Goal: Navigation & Orientation: Find specific page/section

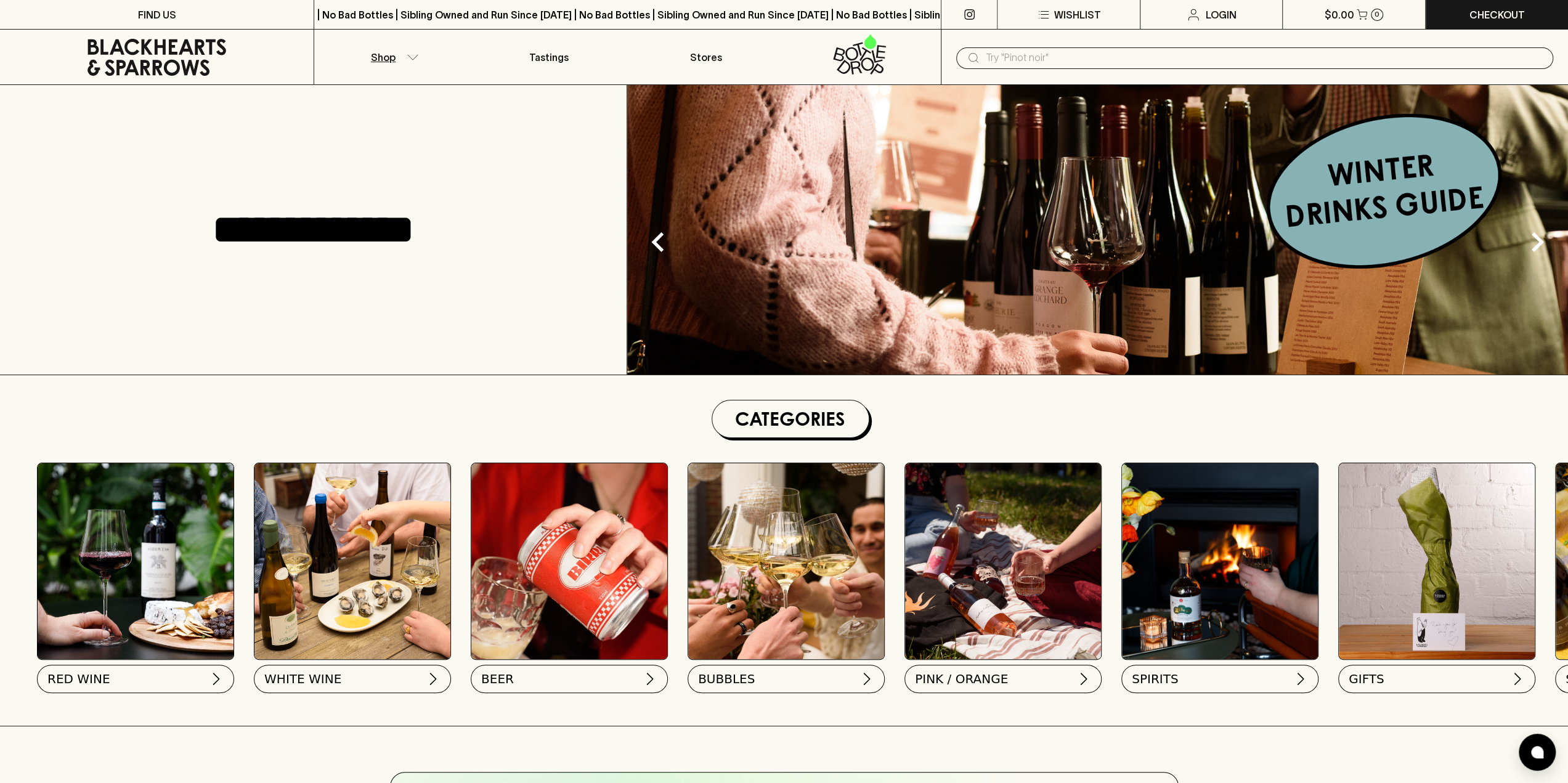
click at [399, 57] on button "Shop" at bounding box center [392, 57] width 157 height 55
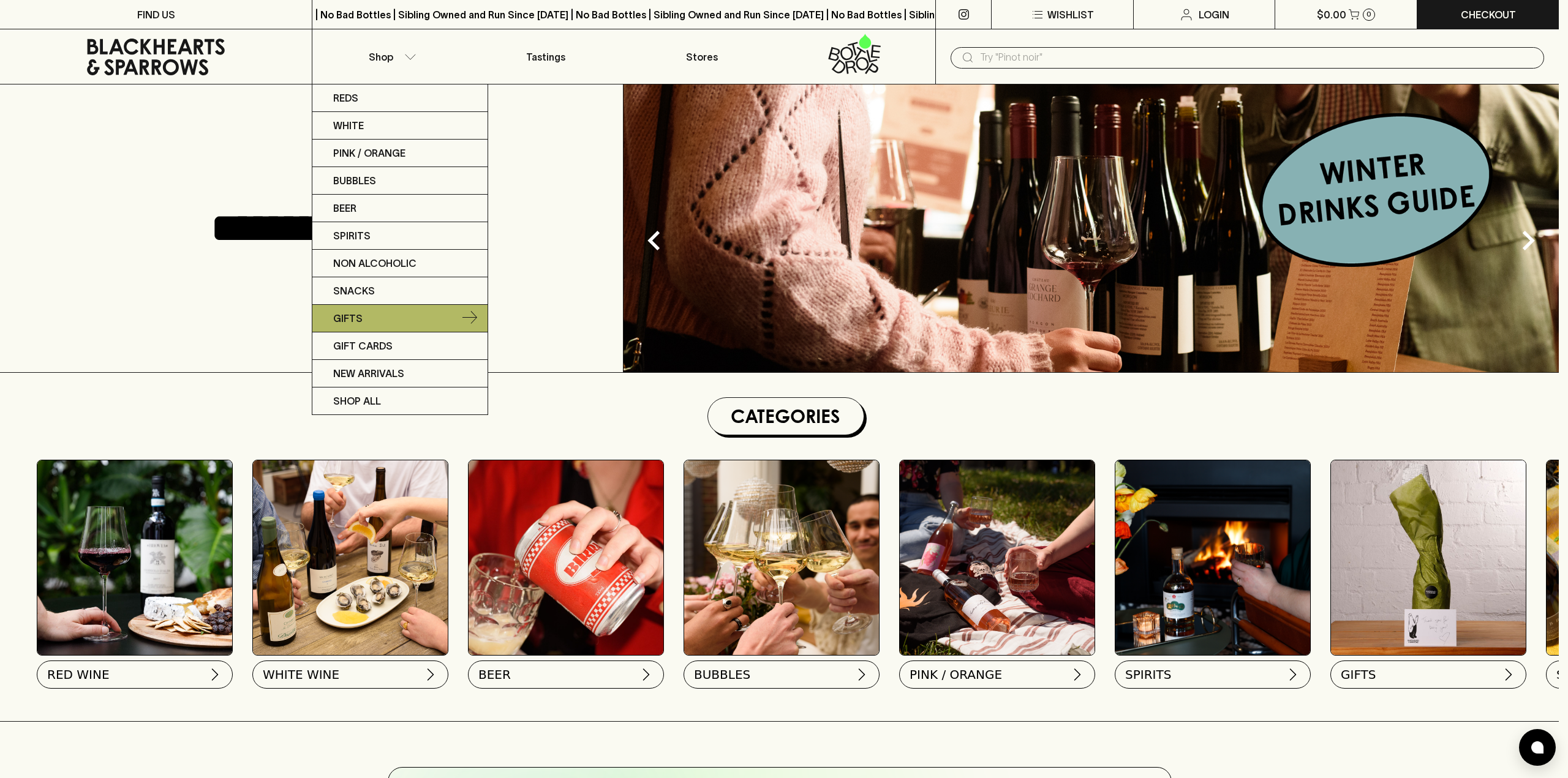
click at [359, 312] on p "Gifts" at bounding box center [348, 319] width 29 height 15
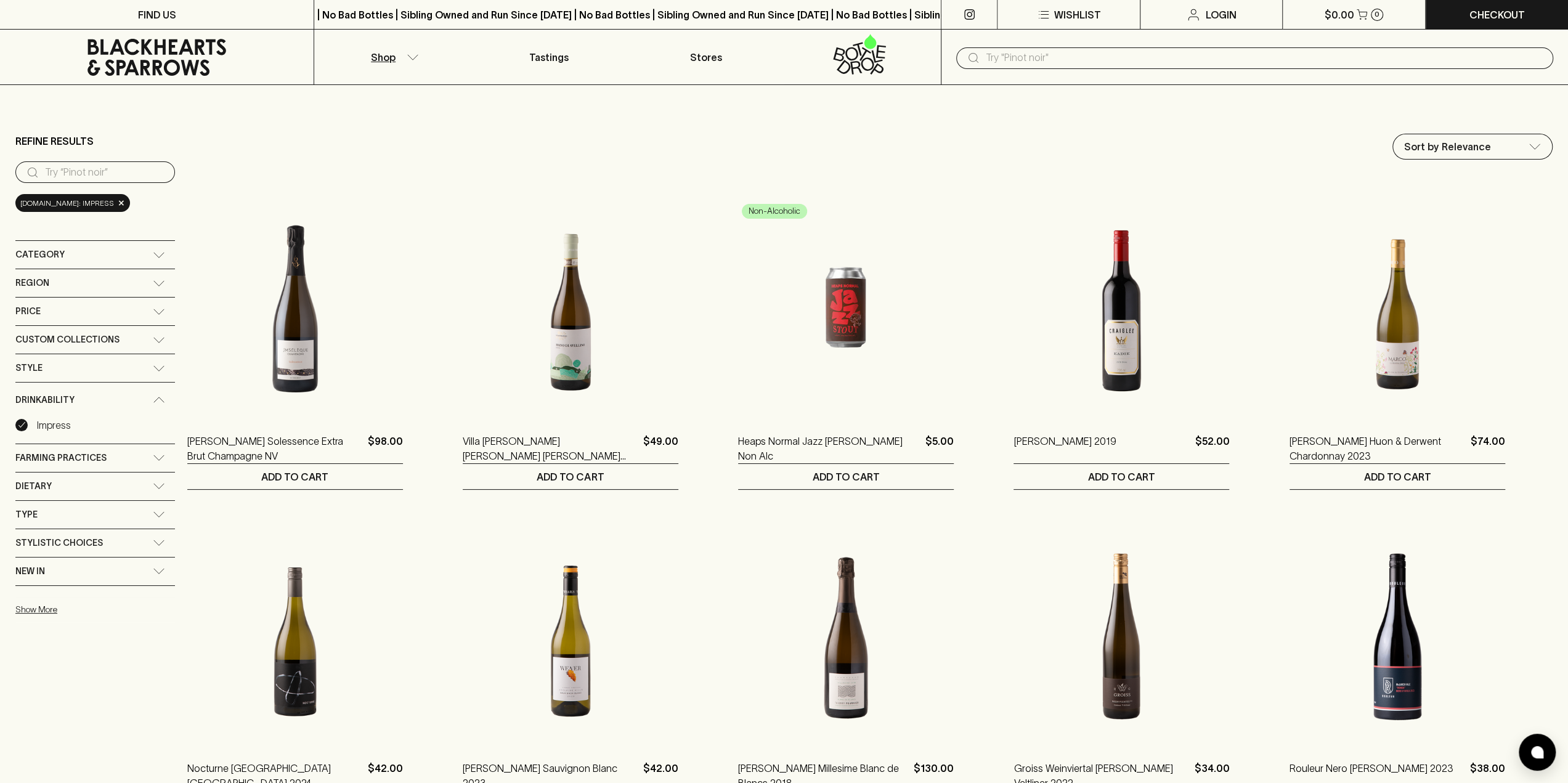
click at [57, 365] on div "Style" at bounding box center [84, 368] width 137 height 15
click at [58, 341] on span "Custom Collections" at bounding box center [67, 340] width 104 height 15
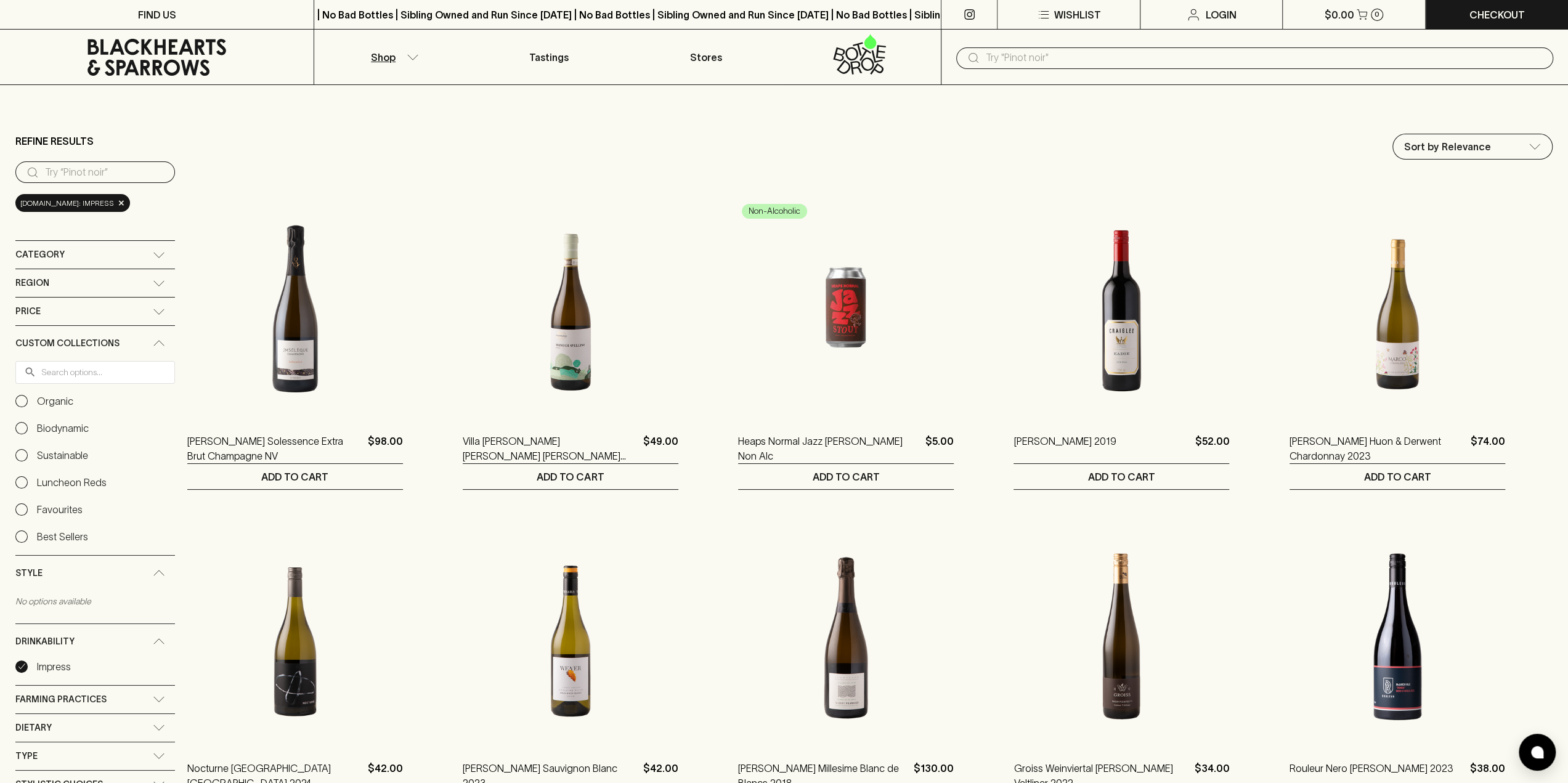
click at [69, 253] on div "Category" at bounding box center [84, 255] width 137 height 15
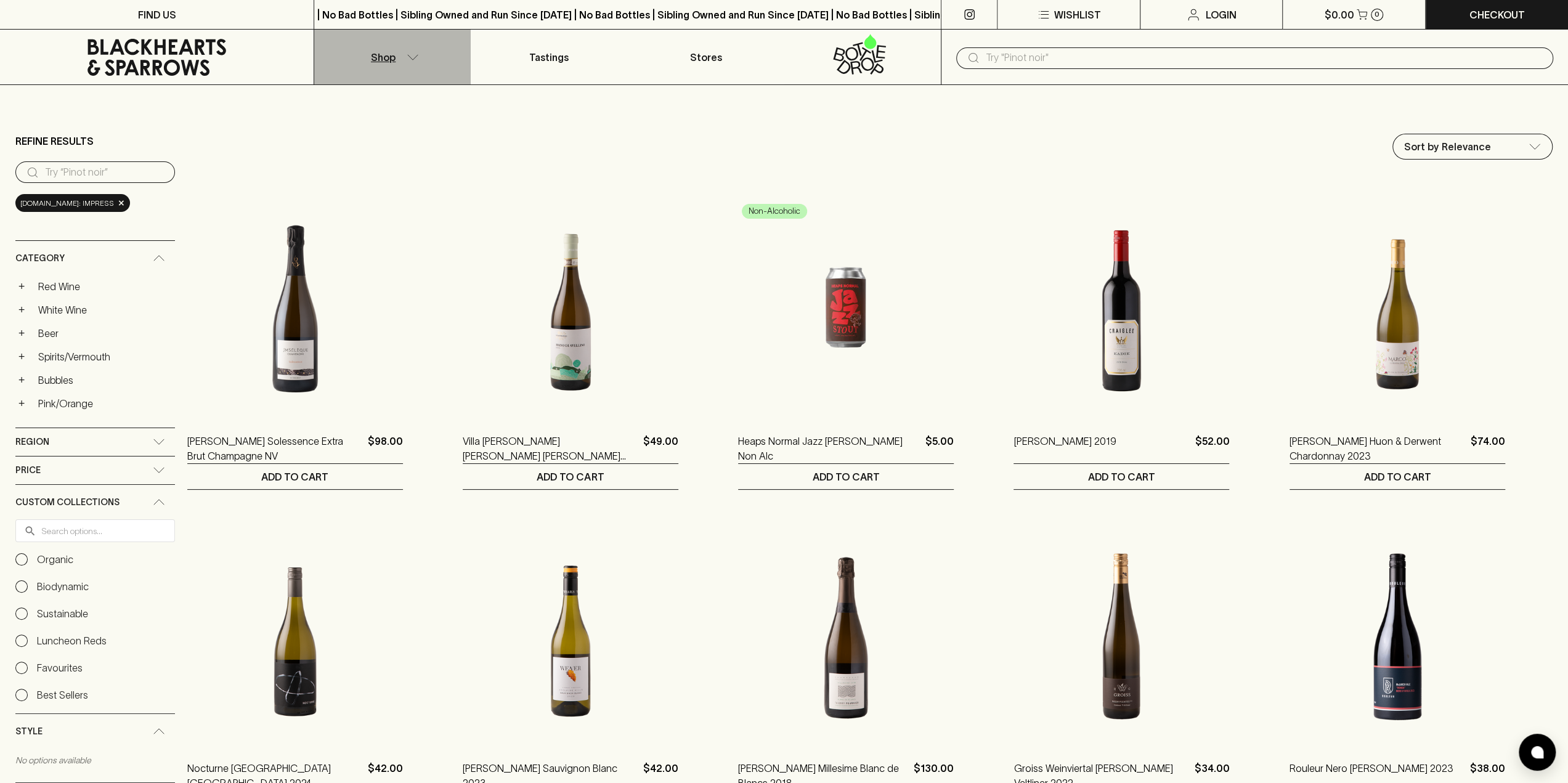
click at [391, 56] on p "Shop" at bounding box center [383, 57] width 25 height 15
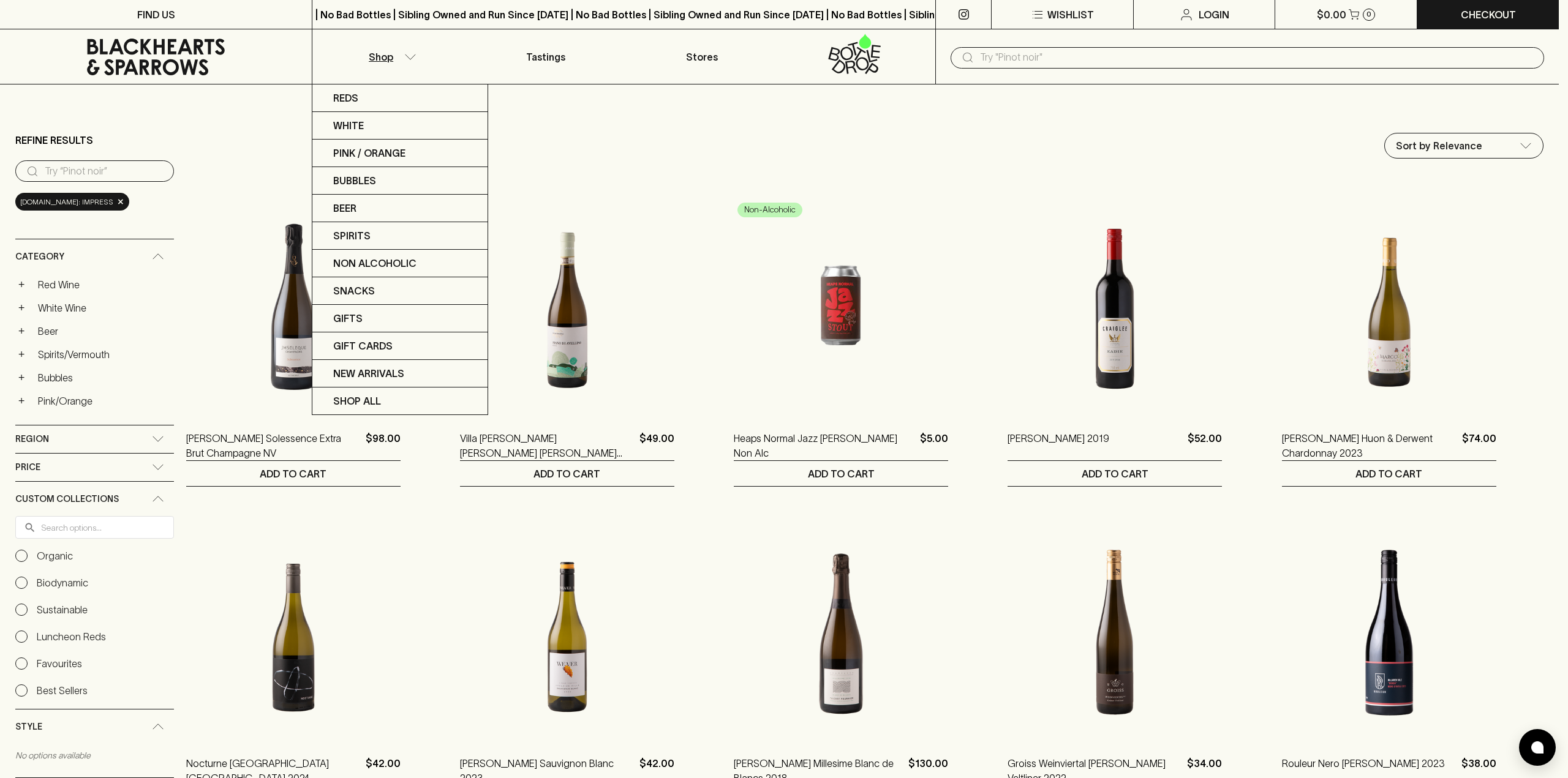
click at [935, 148] on div at bounding box center [784, 389] width 1568 height 778
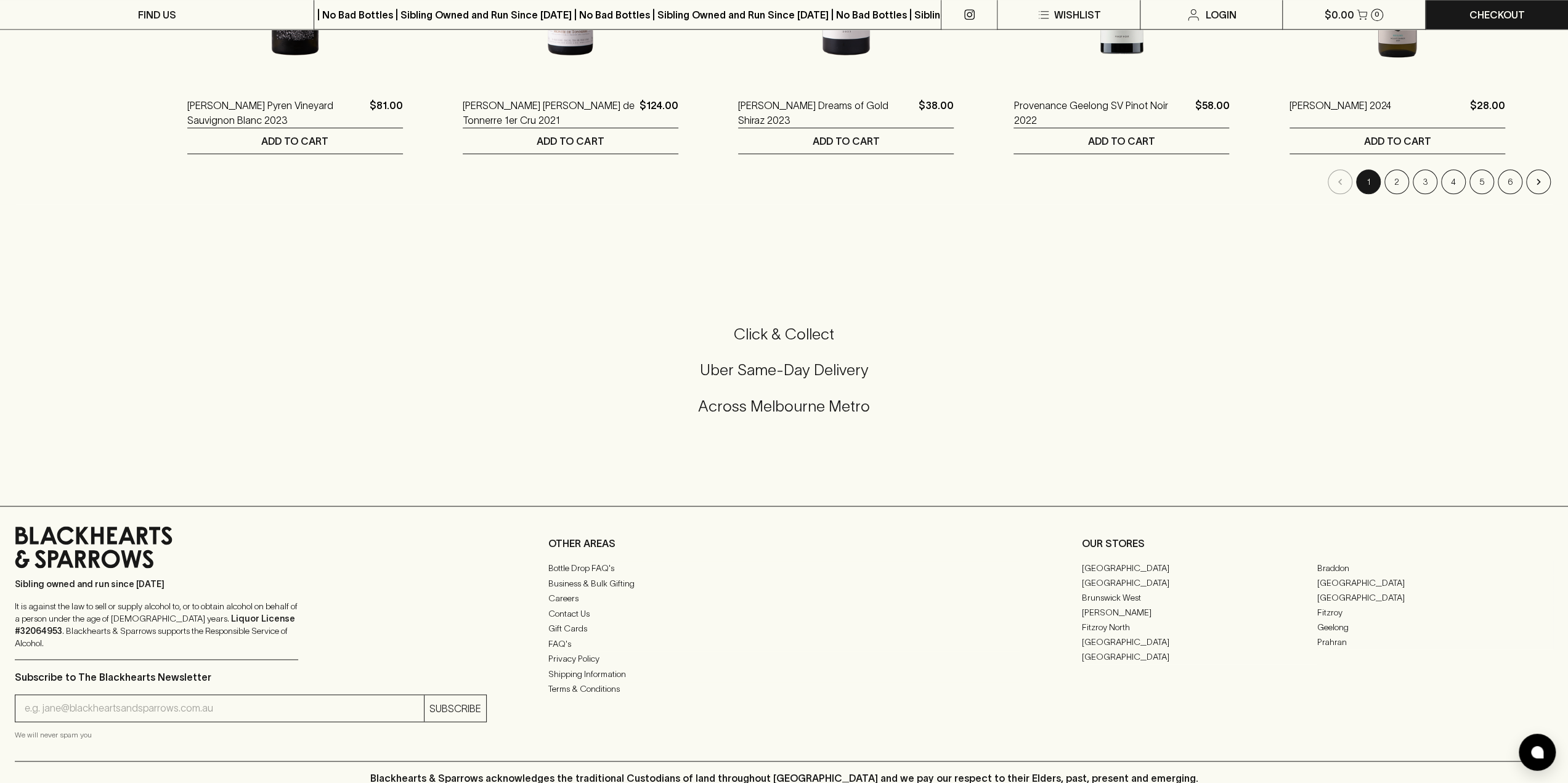
scroll to position [1272, 0]
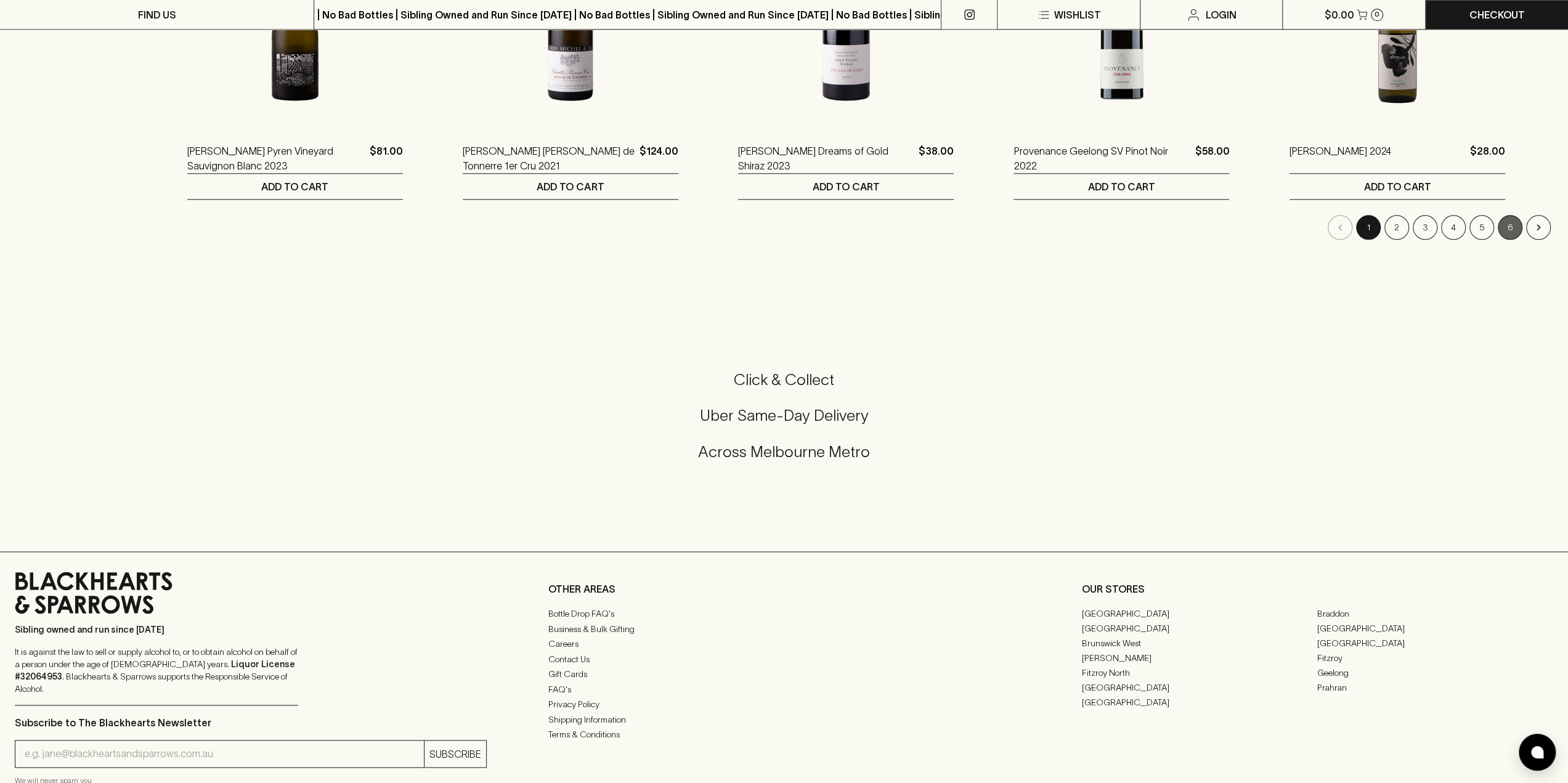
click at [1511, 223] on button "6" at bounding box center [1510, 227] width 25 height 25
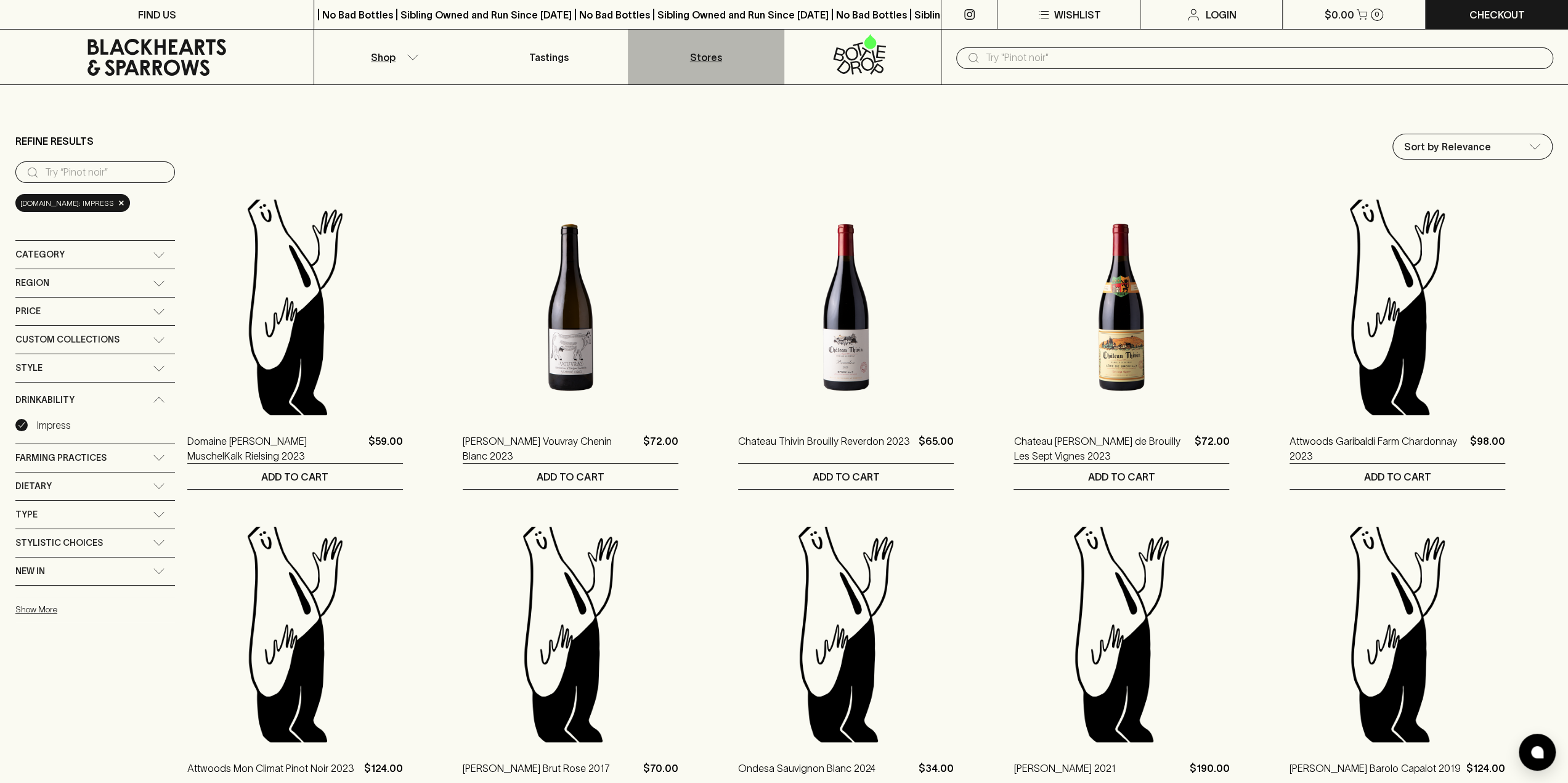
click at [713, 55] on p "Stores" at bounding box center [706, 57] width 32 height 15
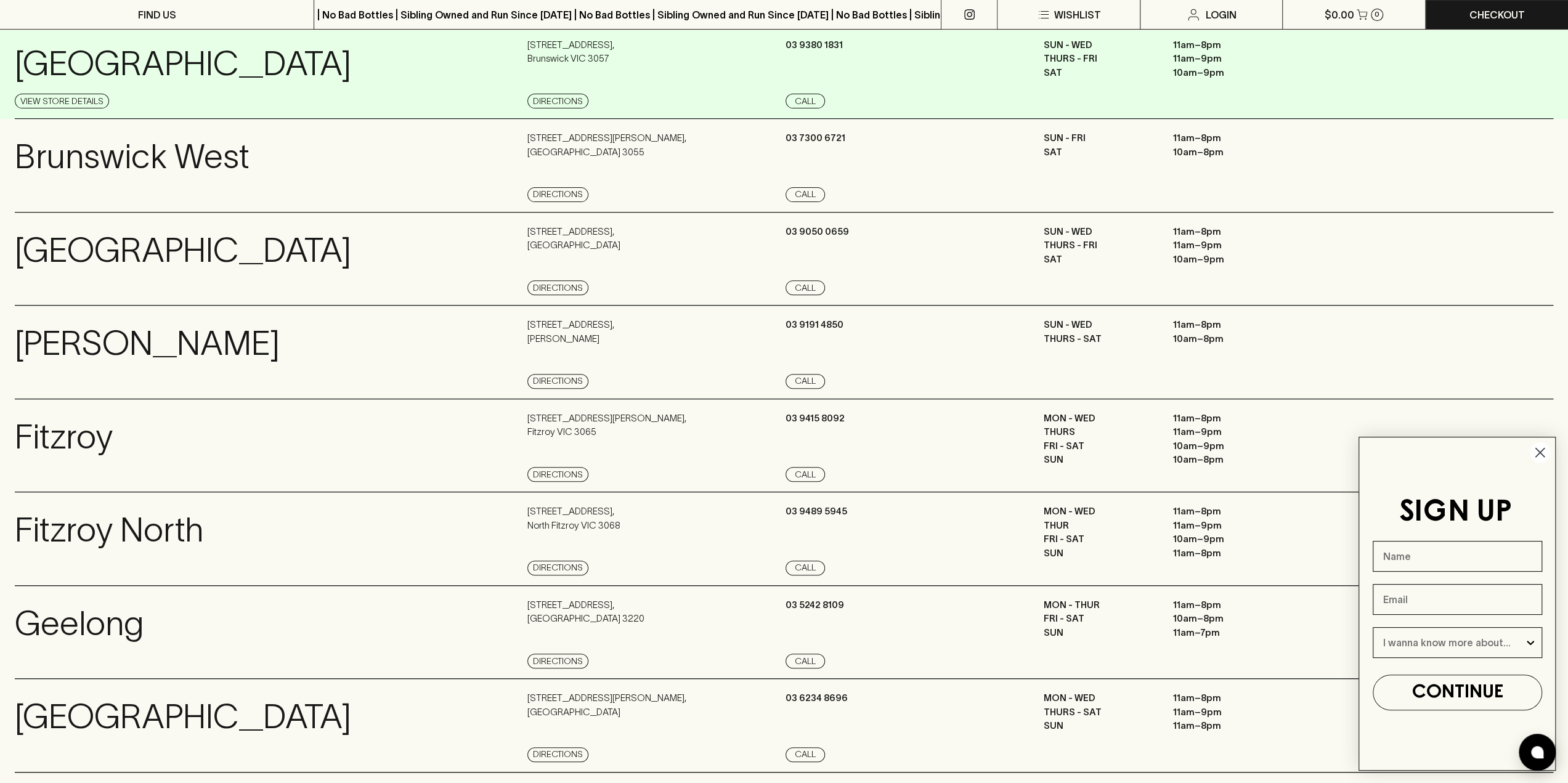
scroll to position [493, 0]
